Goal: Complete application form

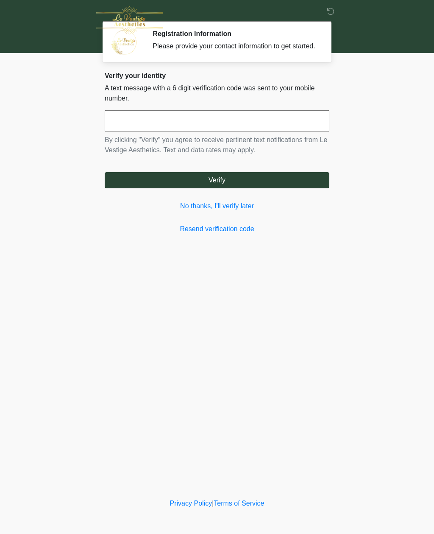
click at [289, 132] on input "text" at bounding box center [217, 120] width 225 height 21
type input "******"
click at [276, 185] on button "Verify" at bounding box center [217, 180] width 225 height 16
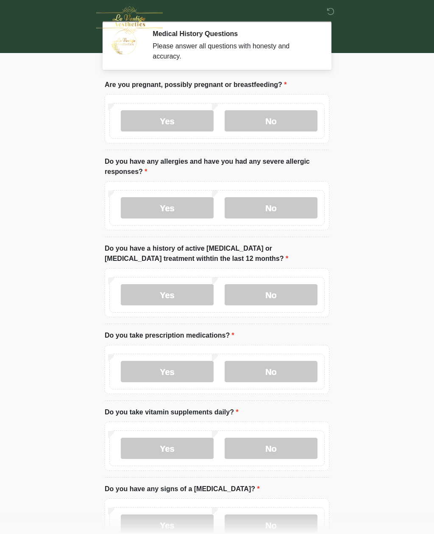
click at [291, 115] on label "No" at bounding box center [271, 120] width 93 height 21
click at [296, 197] on label "No" at bounding box center [271, 207] width 93 height 21
click at [294, 289] on label "No" at bounding box center [271, 294] width 93 height 21
click at [302, 370] on label "No" at bounding box center [271, 371] width 93 height 21
click at [277, 443] on label "No" at bounding box center [271, 448] width 93 height 21
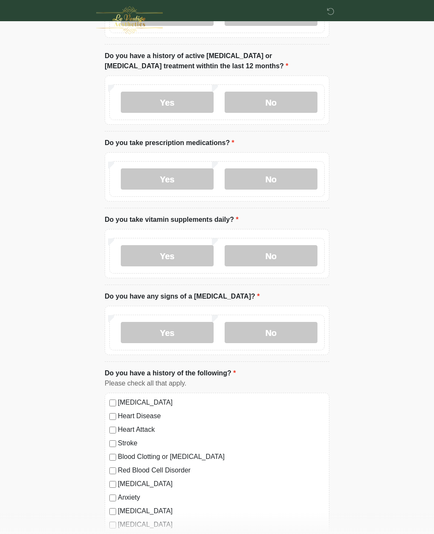
scroll to position [196, 0]
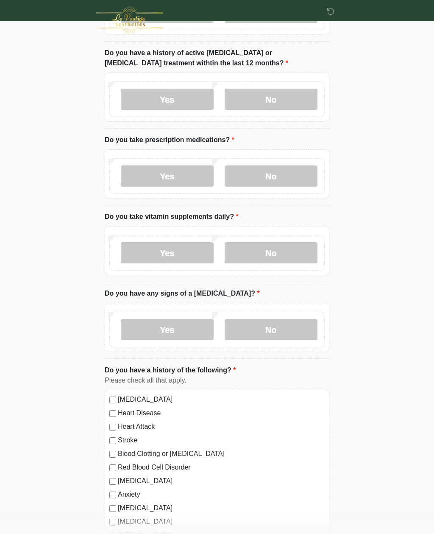
click at [290, 328] on label "No" at bounding box center [271, 329] width 93 height 21
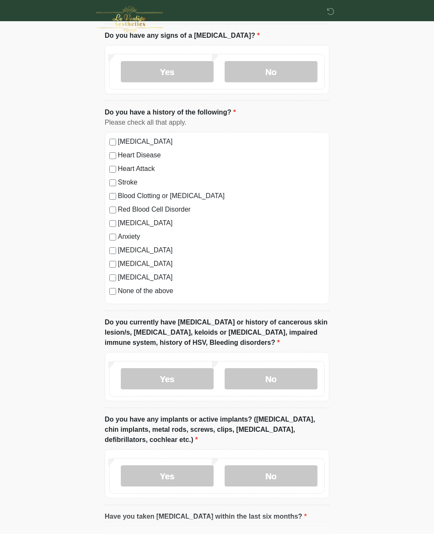
scroll to position [459, 0]
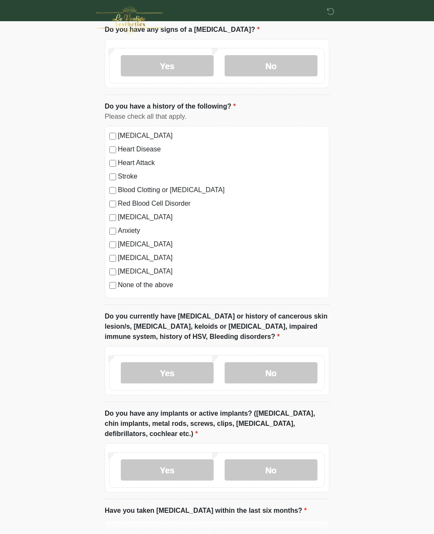
click at [291, 367] on label "No" at bounding box center [271, 372] width 93 height 21
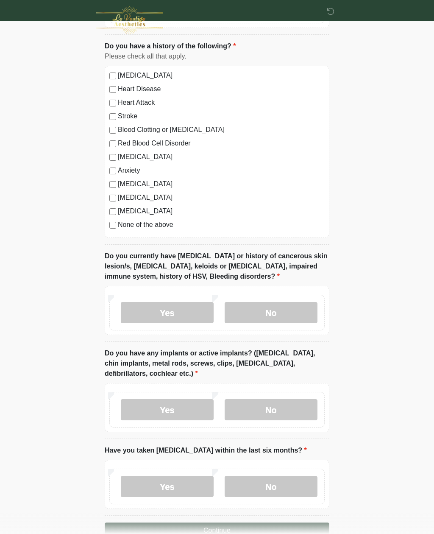
scroll to position [540, 0]
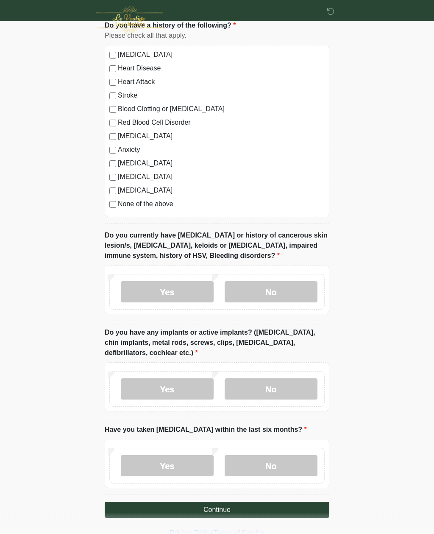
click at [289, 391] on label "No" at bounding box center [271, 389] width 93 height 21
click at [280, 456] on label "No" at bounding box center [271, 466] width 93 height 21
click at [260, 505] on button "Continue" at bounding box center [217, 510] width 225 height 16
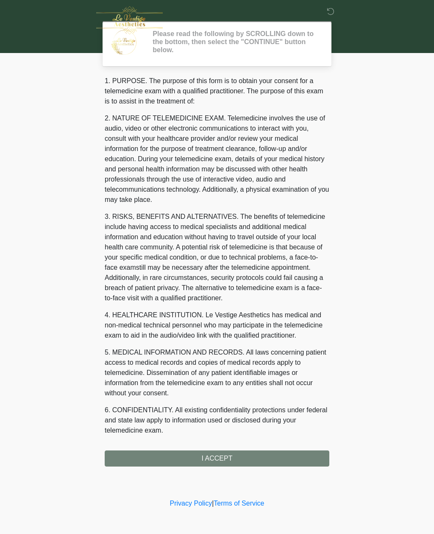
scroll to position [0, 0]
click at [265, 457] on div "1. PURPOSE. The purpose of this form is to obtain your consent for a telemedici…" at bounding box center [217, 271] width 225 height 391
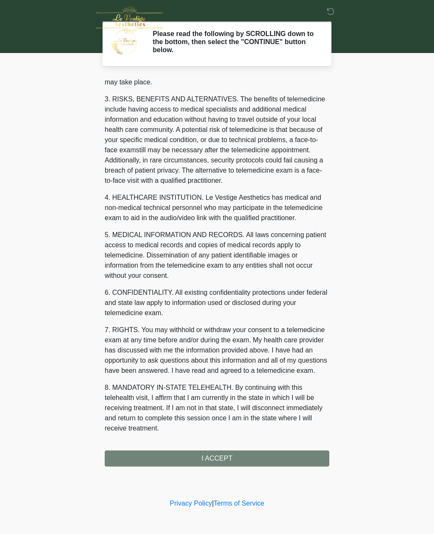
scroll to position [148, 0]
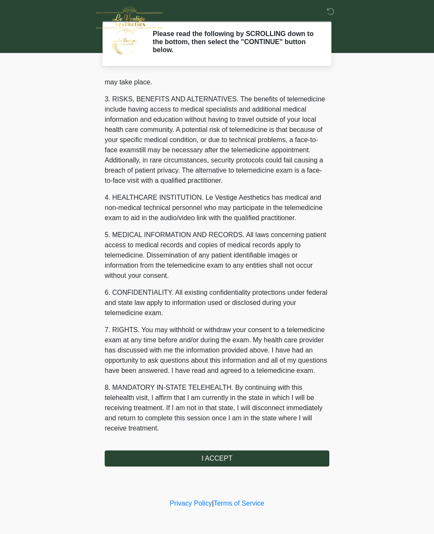
click at [220, 464] on button "I ACCEPT" at bounding box center [217, 459] width 225 height 16
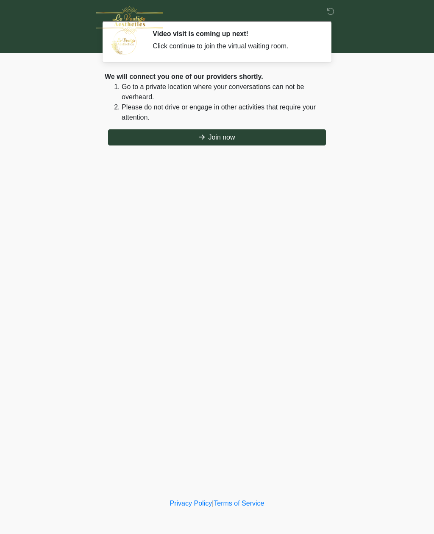
click at [216, 143] on button "Join now" at bounding box center [217, 137] width 218 height 16
